Goal: Navigation & Orientation: Find specific page/section

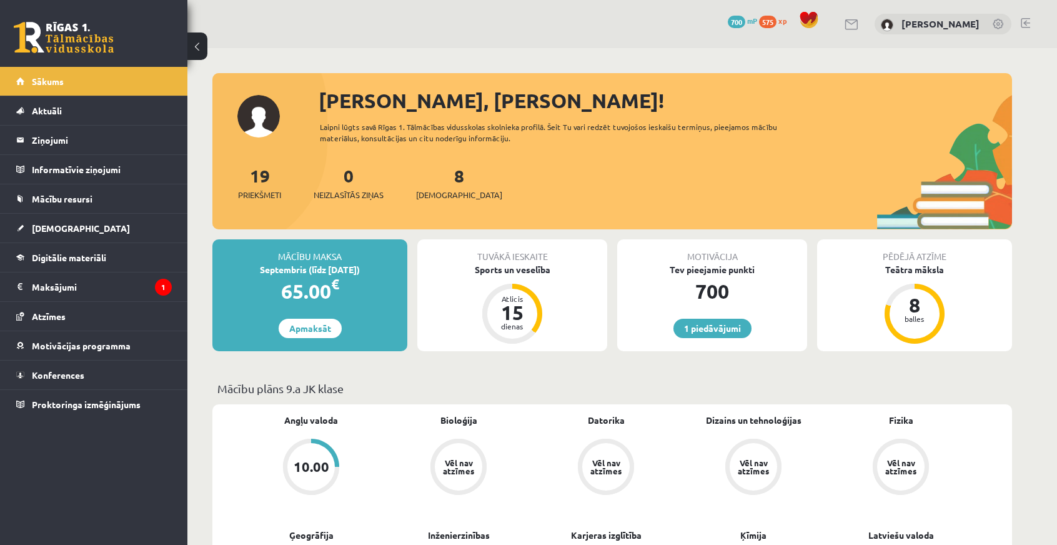
scroll to position [51, 0]
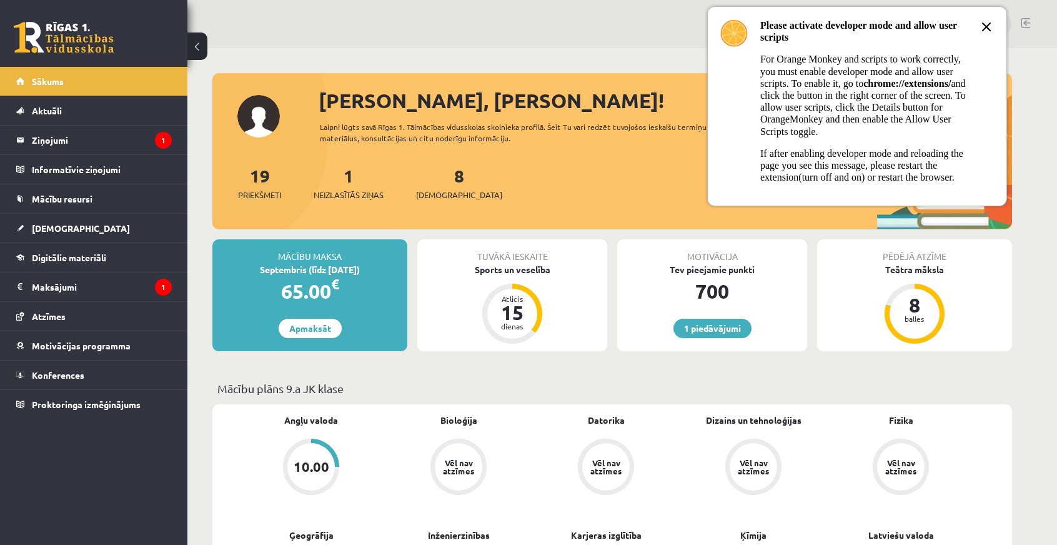
scroll to position [51, 0]
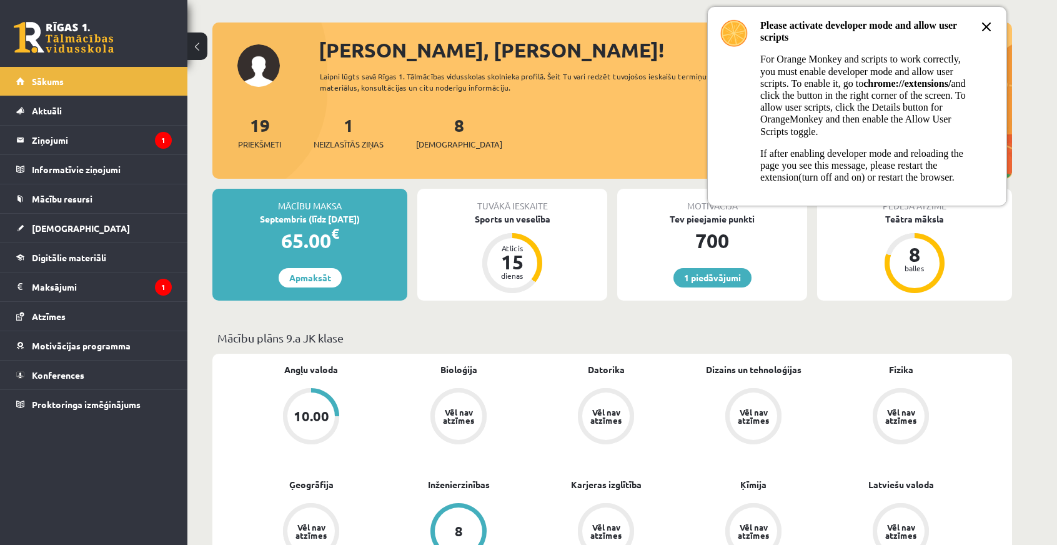
click at [990, 24] on icon at bounding box center [986, 26] width 15 height 15
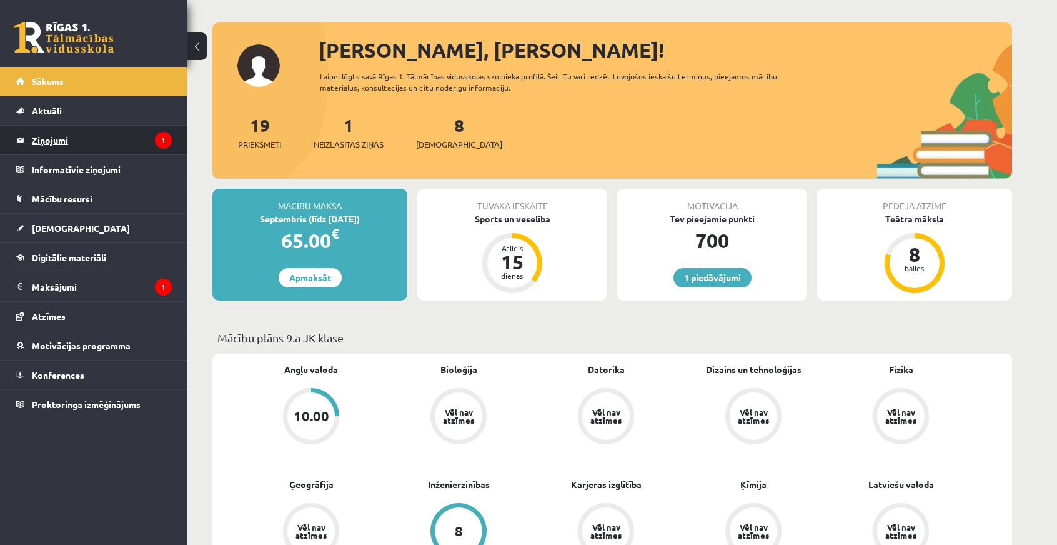
click at [84, 136] on legend "Ziņojumi 1" at bounding box center [102, 140] width 140 height 29
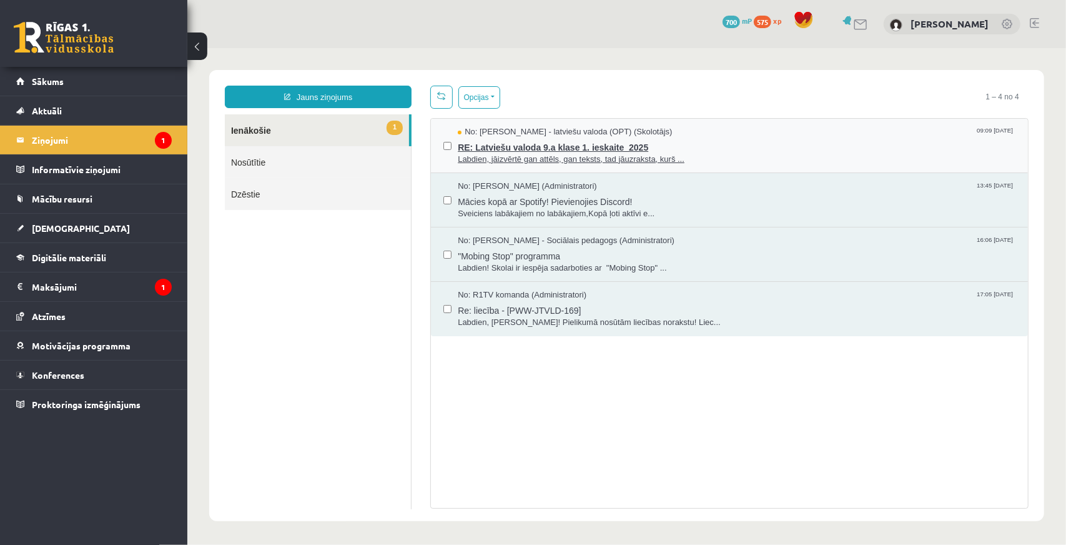
click at [576, 147] on span "RE: Latviešu valoda 9.a klase 1. ieskaite_2025" at bounding box center [736, 145] width 558 height 16
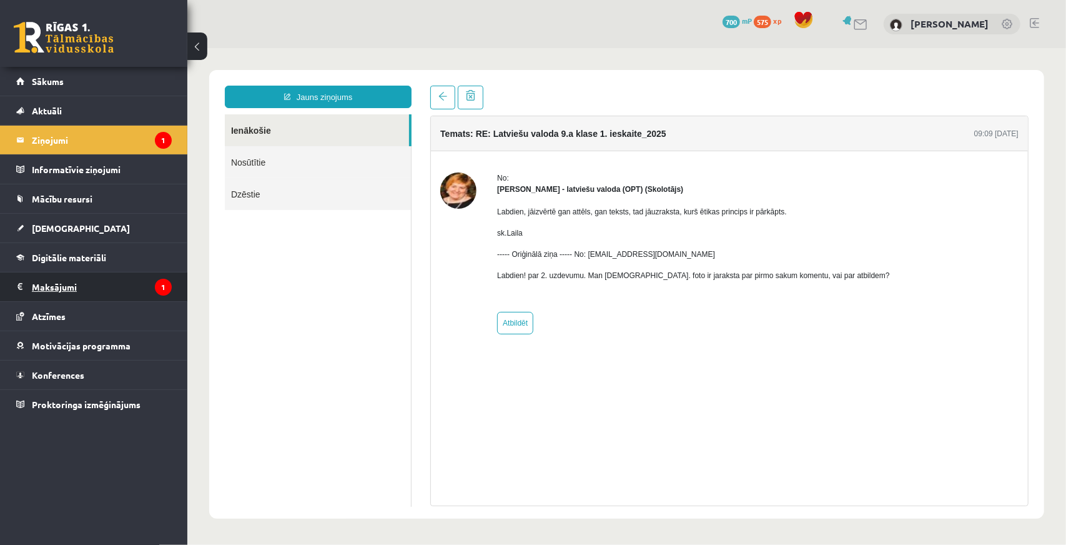
click at [77, 295] on legend "Maksājumi 1" at bounding box center [102, 286] width 140 height 29
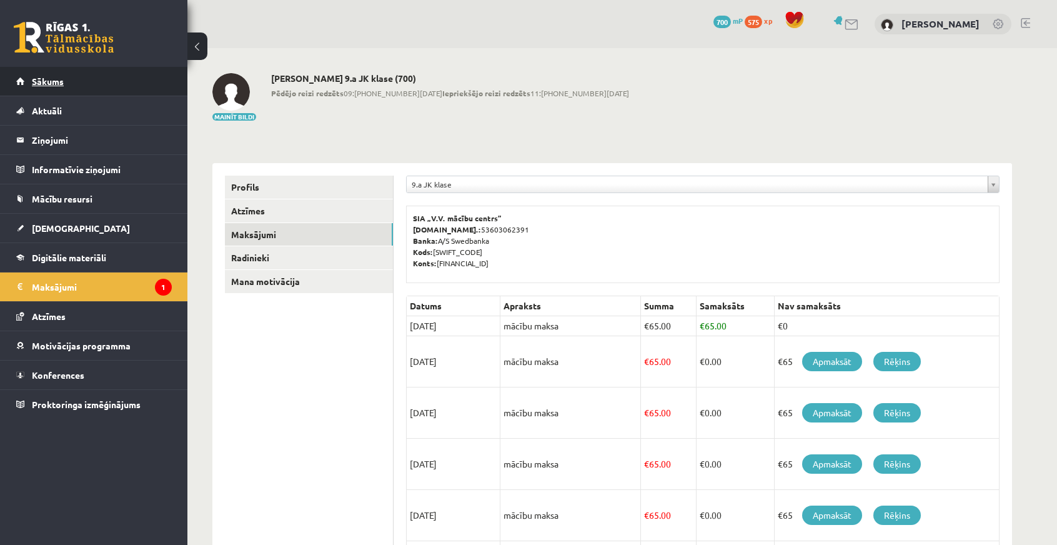
click at [57, 84] on span "Sākums" at bounding box center [48, 81] width 32 height 11
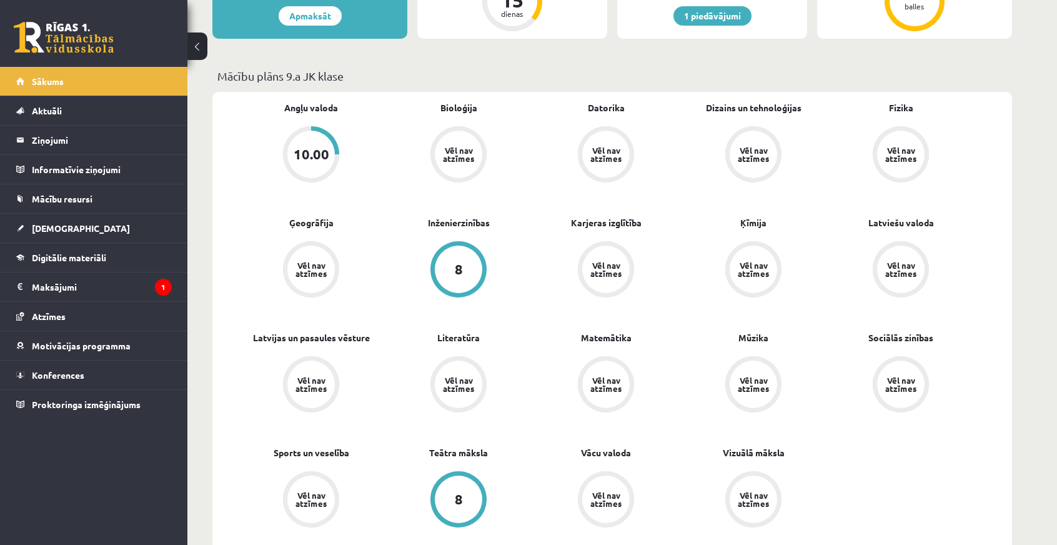
scroll to position [500, 0]
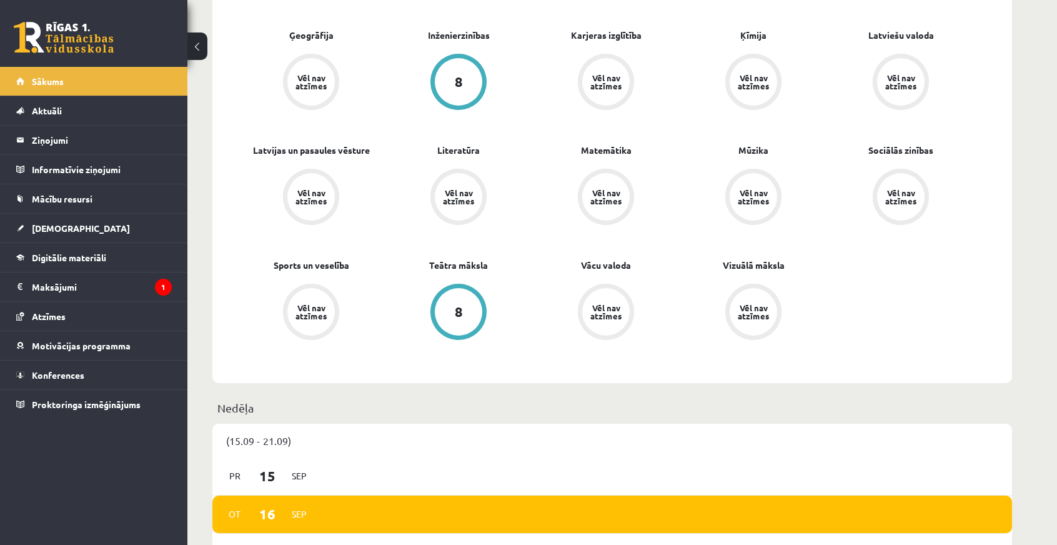
drag, startPoint x: 671, startPoint y: 297, endPoint x: 388, endPoint y: 356, distance: 288.4
click at [388, 356] on div "Angļu valoda 10.00 Bioloģija Vēl nav atzīmes [GEOGRAPHIC_DATA] Vēl nav atzīmes …" at bounding box center [605, 144] width 737 height 460
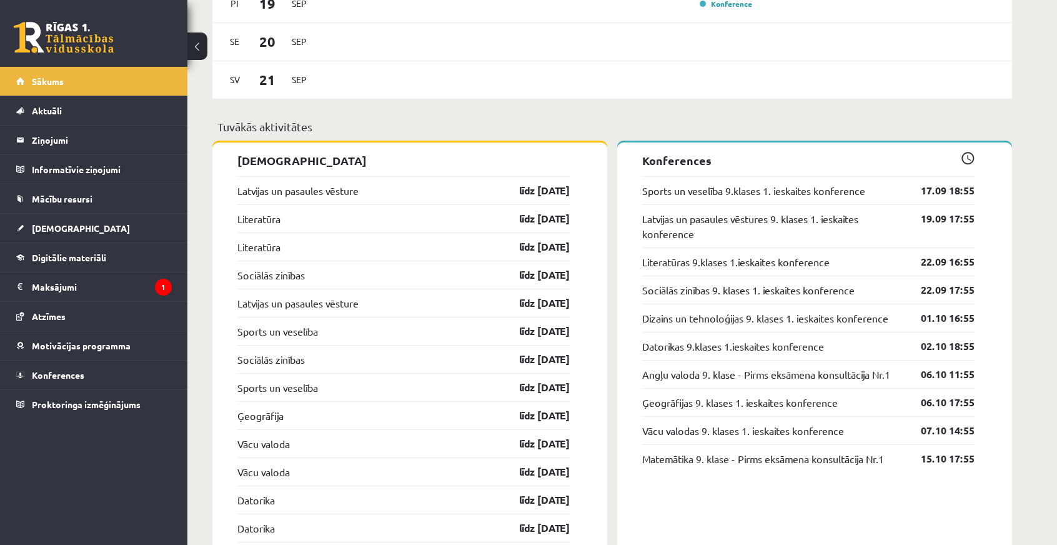
scroll to position [812, 0]
